Goal: Information Seeking & Learning: Learn about a topic

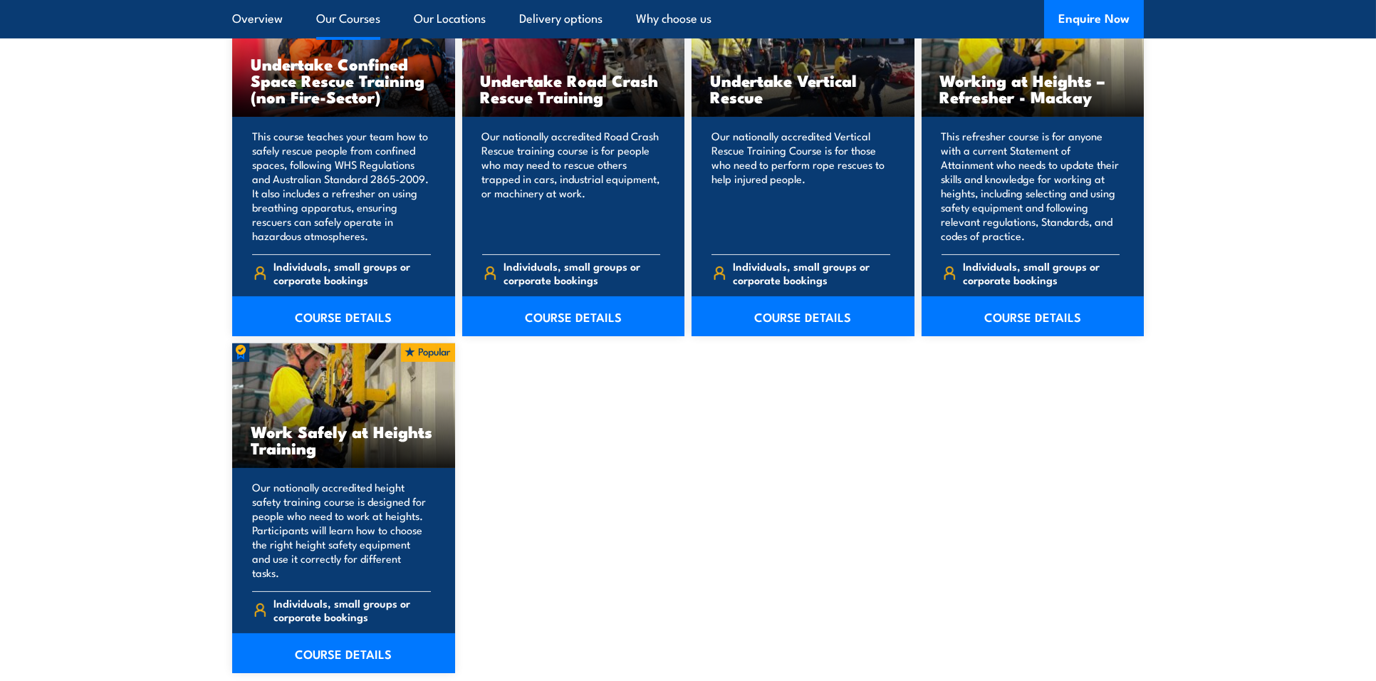
scroll to position [1781, 0]
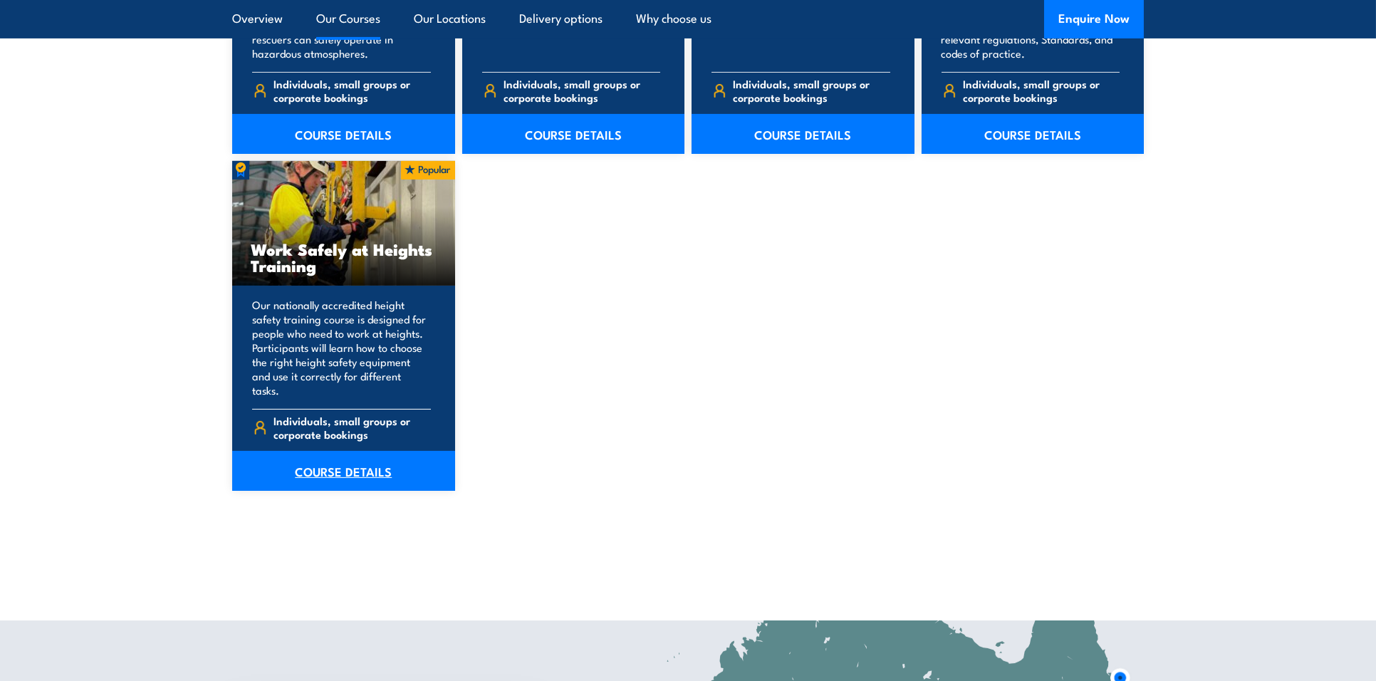
drag, startPoint x: 350, startPoint y: 454, endPoint x: 382, endPoint y: 462, distance: 32.5
click at [350, 454] on link "COURSE DETAILS" at bounding box center [343, 471] width 223 height 40
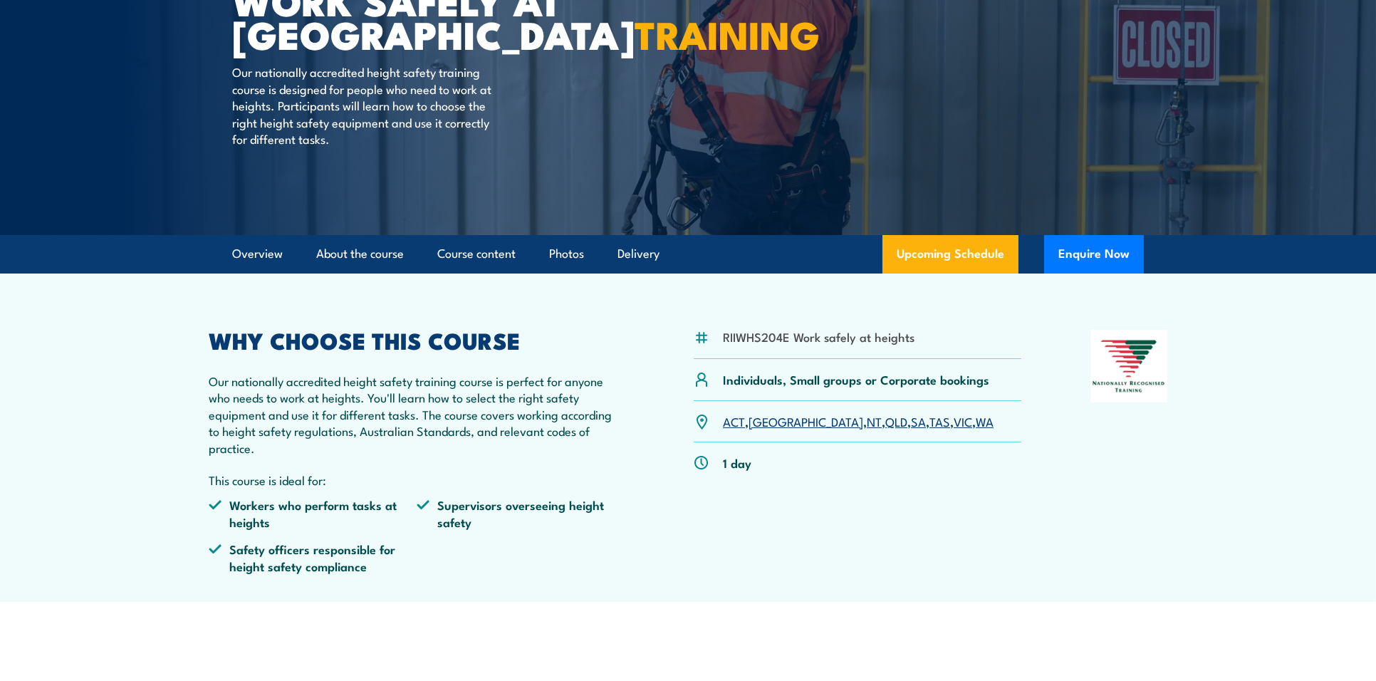
scroll to position [356, 0]
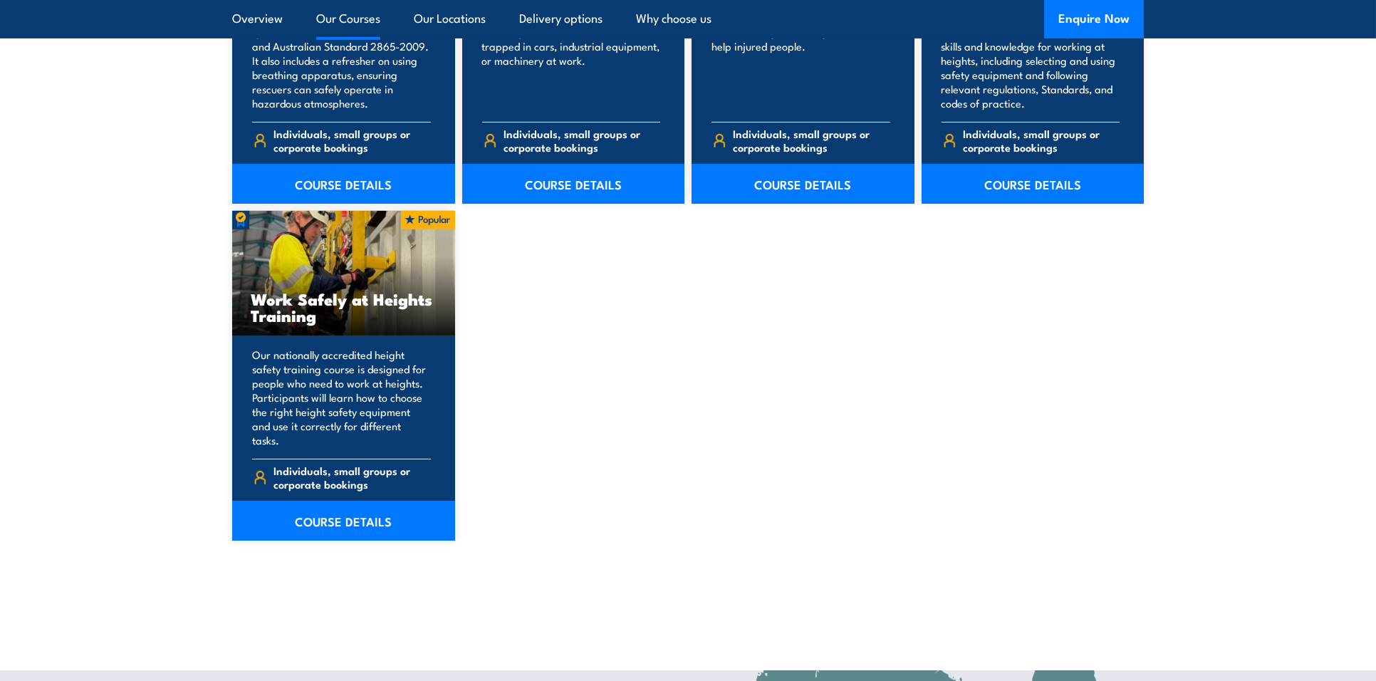
scroll to position [1781, 0]
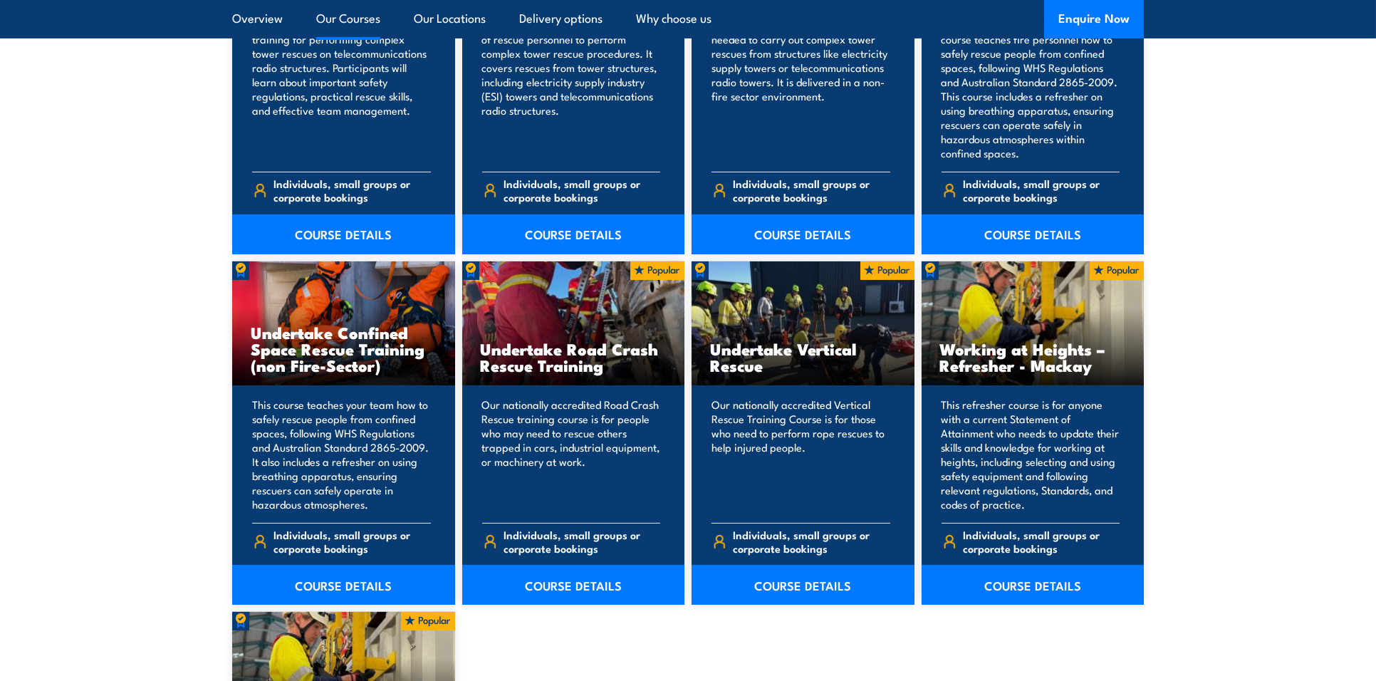
scroll to position [1425, 0]
